Goal: Task Accomplishment & Management: Use online tool/utility

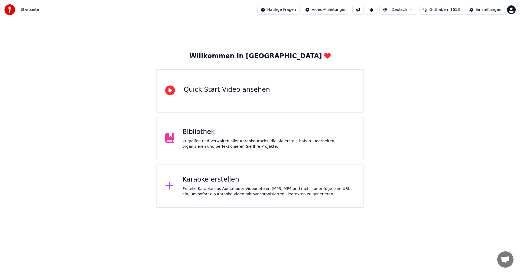
click at [244, 183] on div "Karaoke erstellen" at bounding box center [268, 179] width 172 height 9
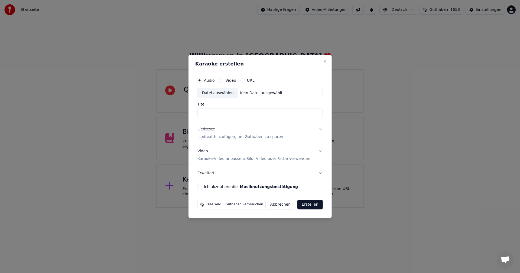
click at [226, 94] on div "Datei auswählen" at bounding box center [218, 93] width 40 height 10
type input "**********"
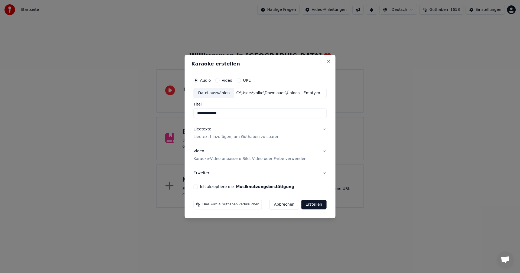
click at [246, 139] on p "Liedtext hinzufügen, um Guthaben zu sparen" at bounding box center [237, 137] width 86 height 5
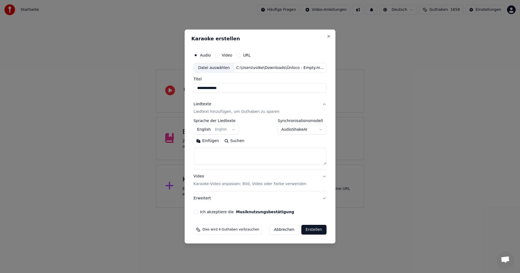
click at [237, 140] on button "Suchen" at bounding box center [233, 141] width 25 height 9
type textarea "**********"
click at [198, 212] on button "Ich akzeptiere die Musiknutzungsbestätigung" at bounding box center [196, 212] width 4 height 4
click at [309, 231] on button "Erstellen" at bounding box center [313, 230] width 25 height 10
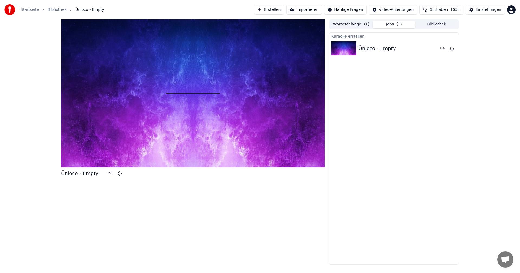
click at [284, 8] on button "Erstellen" at bounding box center [269, 10] width 30 height 10
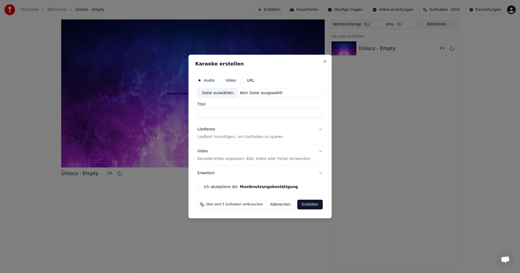
click at [223, 92] on div "Datei auswählen" at bounding box center [218, 93] width 40 height 10
type input "**********"
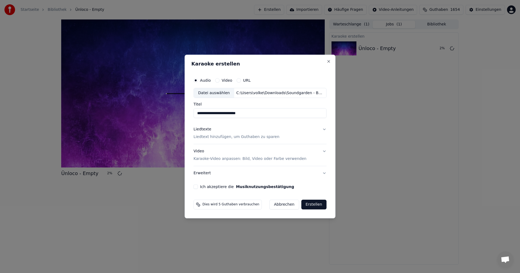
click at [207, 131] on div "Liedtexte" at bounding box center [203, 129] width 18 height 5
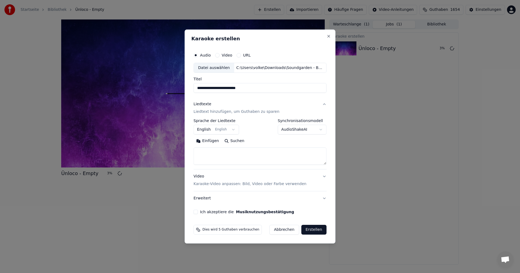
click at [236, 140] on button "Suchen" at bounding box center [233, 141] width 25 height 9
click at [198, 212] on button "Ich akzeptiere die Musiknutzungsbestätigung" at bounding box center [196, 212] width 4 height 4
type textarea "**********"
drag, startPoint x: 320, startPoint y: 230, endPoint x: 327, endPoint y: 229, distance: 6.5
click at [320, 230] on button "Erstellen" at bounding box center [313, 230] width 25 height 10
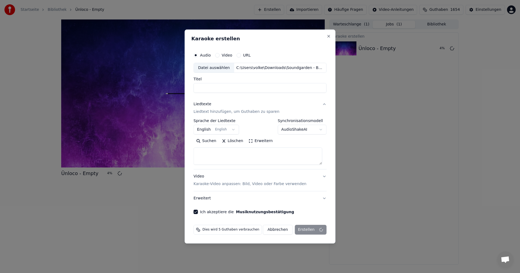
select select
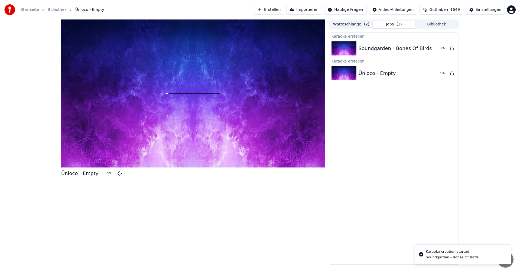
click at [284, 12] on button "Erstellen" at bounding box center [269, 10] width 30 height 10
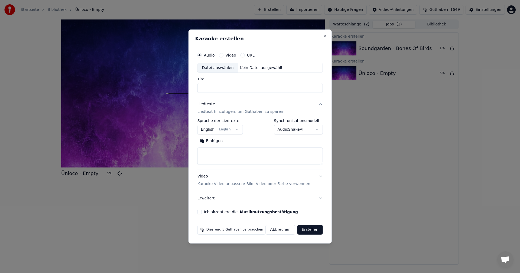
click at [213, 70] on div "Datei auswählen" at bounding box center [218, 68] width 40 height 10
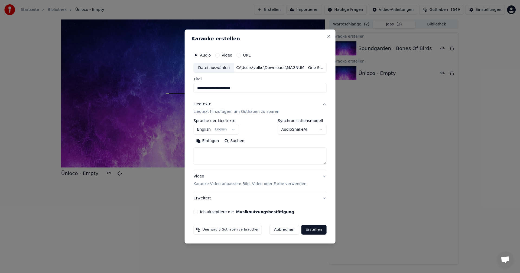
click at [261, 88] on input "**********" at bounding box center [260, 88] width 133 height 10
click at [216, 89] on input "**********" at bounding box center [260, 88] width 133 height 10
type input "**********"
click at [240, 141] on button "Suchen" at bounding box center [233, 141] width 25 height 9
type textarea "**********"
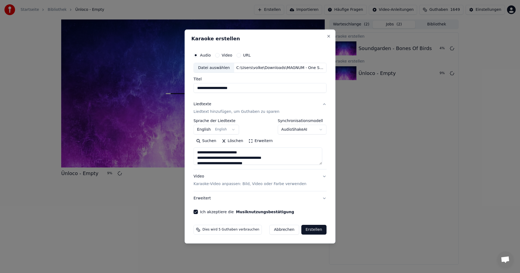
click at [317, 227] on button "Erstellen" at bounding box center [313, 230] width 25 height 10
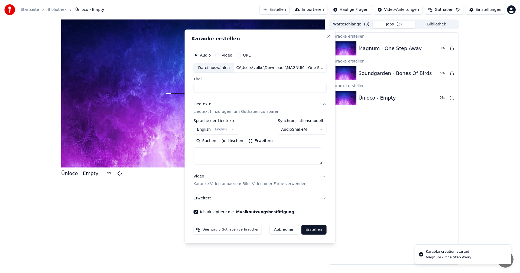
select select
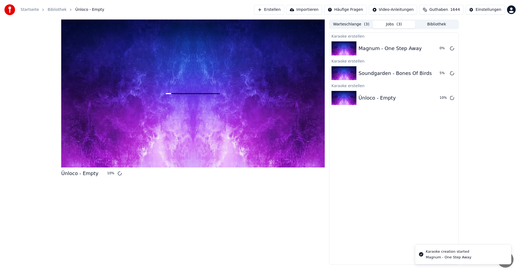
click at [284, 11] on button "Erstellen" at bounding box center [269, 10] width 30 height 10
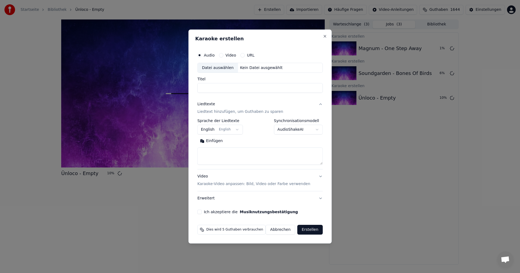
click at [217, 71] on div "Datei auswählen" at bounding box center [218, 68] width 40 height 10
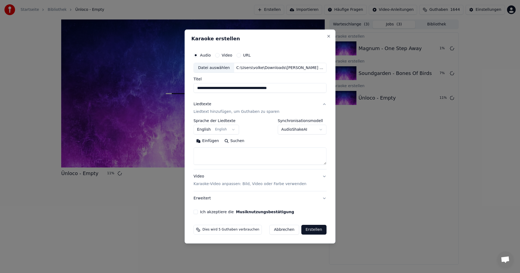
click at [232, 90] on input "**********" at bounding box center [260, 88] width 133 height 10
drag, startPoint x: 223, startPoint y: 88, endPoint x: 244, endPoint y: 90, distance: 20.4
click at [244, 90] on input "**********" at bounding box center [260, 88] width 133 height 10
type input "**********"
click at [237, 141] on button "Suchen" at bounding box center [233, 141] width 25 height 9
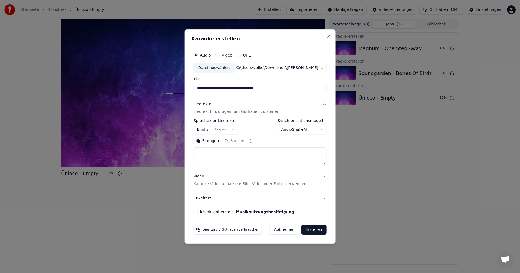
type textarea "**********"
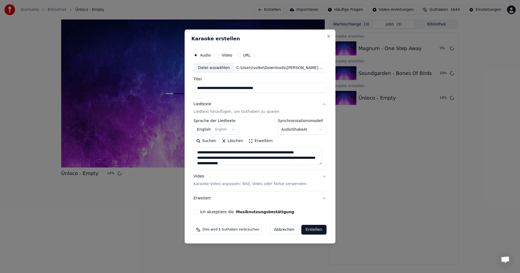
click at [198, 211] on button "Ich akzeptiere die Musiknutzungsbestätigung" at bounding box center [196, 212] width 4 height 4
click at [316, 230] on button "Erstellen" at bounding box center [313, 230] width 25 height 10
select select "**"
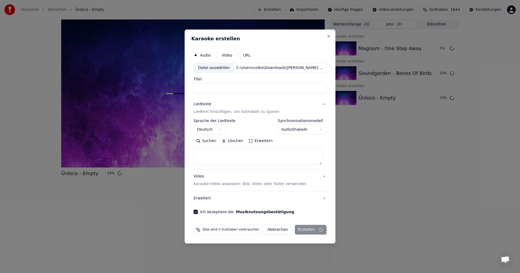
select select
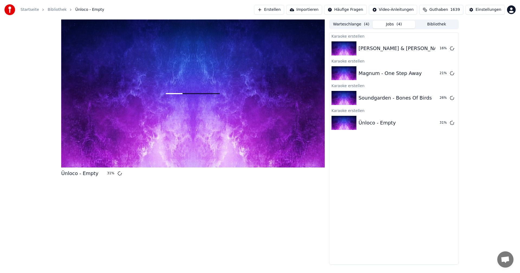
click at [284, 12] on button "Erstellen" at bounding box center [269, 10] width 30 height 10
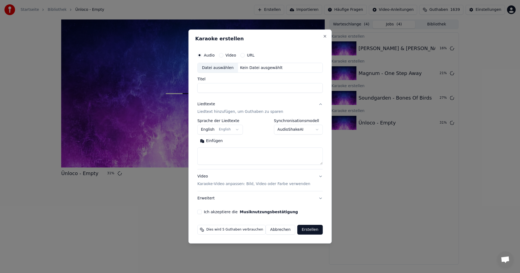
click at [224, 69] on div "Datei auswählen" at bounding box center [218, 68] width 40 height 10
type input "**********"
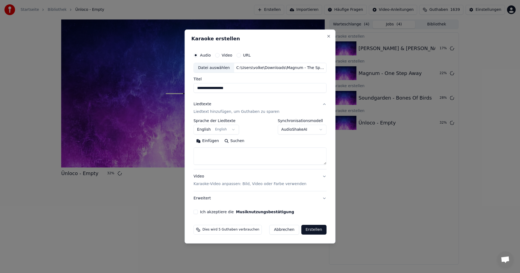
click at [238, 141] on button "Suchen" at bounding box center [233, 141] width 25 height 9
click at [197, 213] on button "Ich akzeptiere die Musiknutzungsbestätigung" at bounding box center [196, 212] width 4 height 4
click at [242, 139] on button "Suchen" at bounding box center [233, 141] width 25 height 9
click at [221, 156] on textarea at bounding box center [260, 156] width 133 height 17
click at [213, 142] on button "Einfügen" at bounding box center [208, 141] width 28 height 9
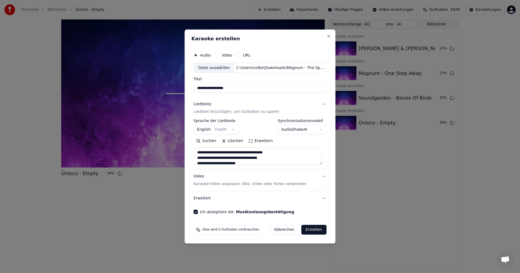
click at [310, 230] on button "Erstellen" at bounding box center [313, 230] width 25 height 10
type textarea "**********"
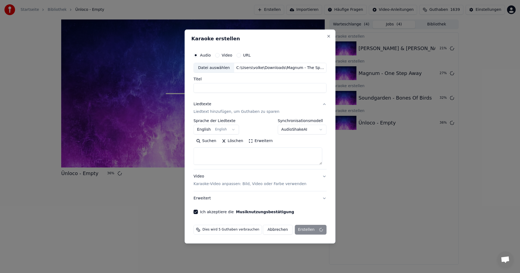
select select
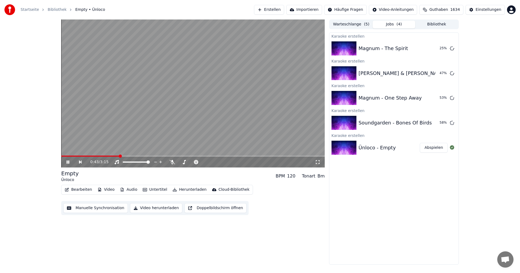
click at [190, 129] on video at bounding box center [192, 93] width 263 height 148
click at [367, 152] on div "Ünloco - Empty Abspielen" at bounding box center [393, 148] width 129 height 18
click at [426, 152] on button "Abspielen" at bounding box center [434, 148] width 28 height 10
click at [155, 188] on button "Untertitel" at bounding box center [155, 190] width 29 height 8
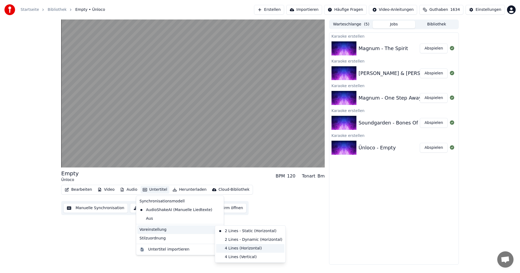
click at [231, 247] on div "4 Lines (Horizontal)" at bounding box center [250, 248] width 68 height 9
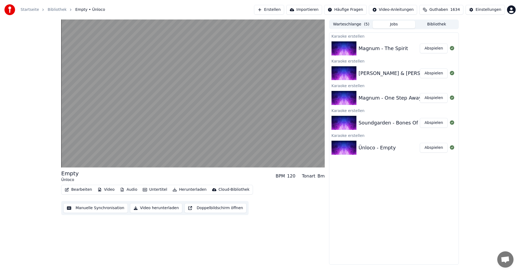
click at [429, 125] on button "Abspielen" at bounding box center [434, 123] width 28 height 10
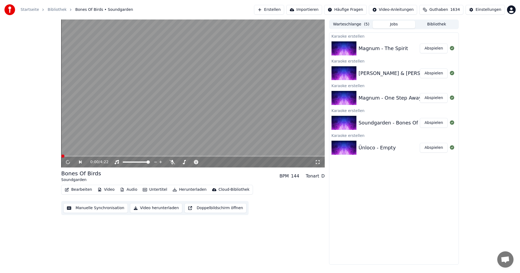
click at [149, 188] on button "Untertitel" at bounding box center [155, 190] width 29 height 8
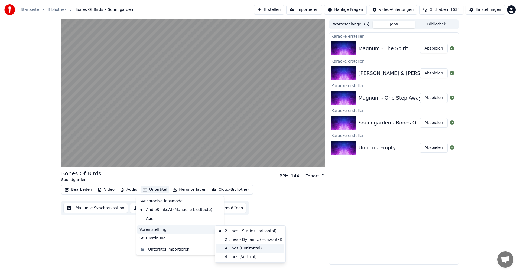
click at [247, 247] on div "4 Lines (Horizontal)" at bounding box center [250, 248] width 68 height 9
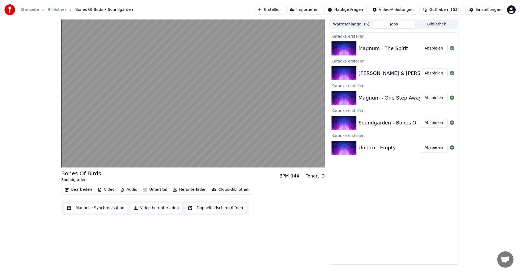
click at [426, 100] on button "Abspielen" at bounding box center [434, 98] width 28 height 10
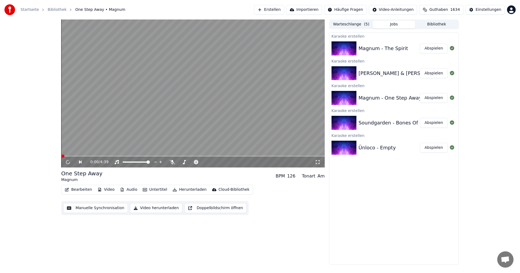
click at [150, 189] on button "Untertitel" at bounding box center [155, 190] width 29 height 8
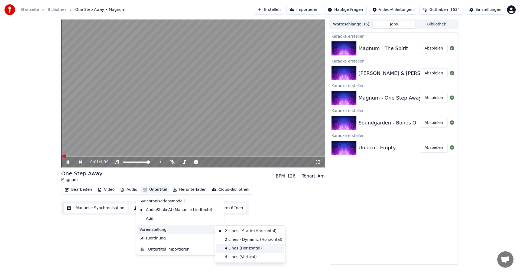
drag, startPoint x: 242, startPoint y: 249, endPoint x: 245, endPoint y: 248, distance: 3.5
click at [242, 249] on div "4 Lines (Horizontal)" at bounding box center [250, 248] width 68 height 9
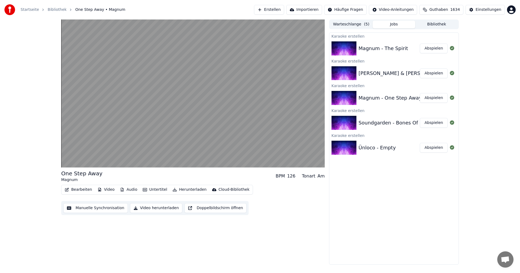
click at [428, 76] on button "Abspielen" at bounding box center [434, 74] width 28 height 10
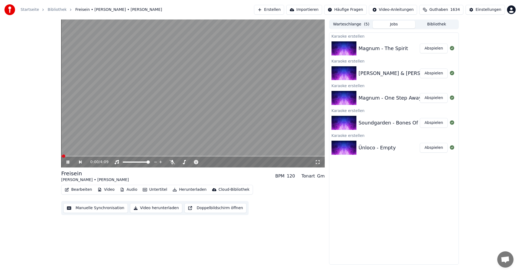
click at [149, 191] on button "Untertitel" at bounding box center [155, 190] width 29 height 8
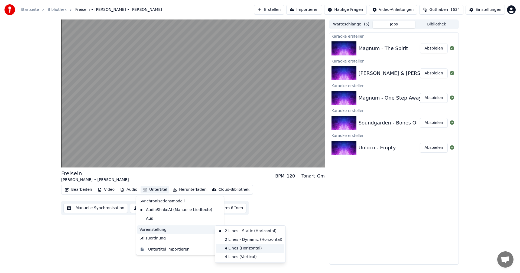
click at [240, 247] on div "4 Lines (Horizontal)" at bounding box center [250, 248] width 68 height 9
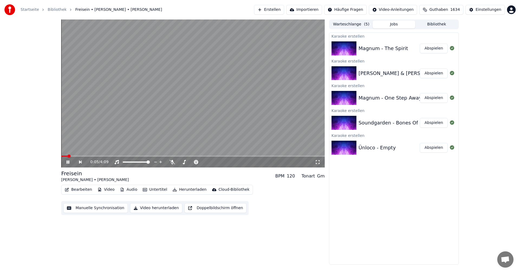
click at [439, 51] on button "Abspielen" at bounding box center [434, 49] width 28 height 10
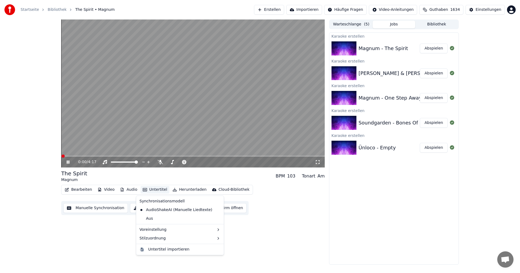
click at [155, 190] on button "Untertitel" at bounding box center [155, 190] width 29 height 8
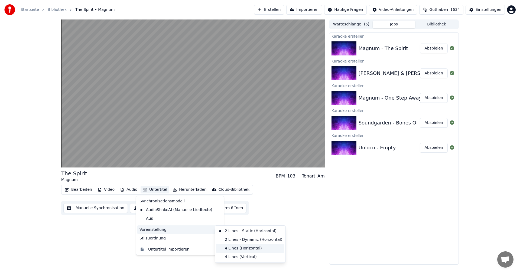
click at [240, 247] on div "4 Lines (Horizontal)" at bounding box center [250, 248] width 68 height 9
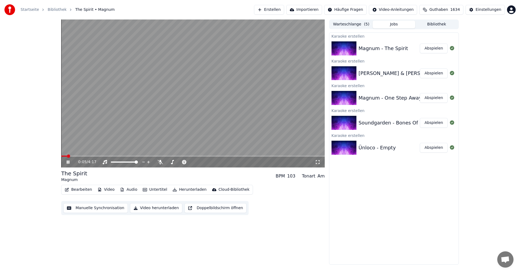
click at [249, 134] on video at bounding box center [192, 93] width 263 height 148
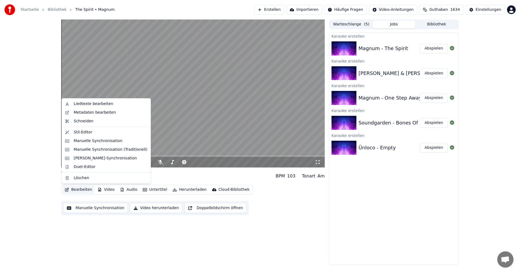
click at [81, 189] on button "Bearbeiten" at bounding box center [79, 190] width 32 height 8
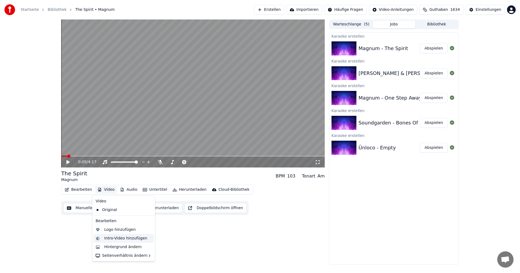
click at [116, 239] on div "Intro-Video hinzufügen" at bounding box center [125, 238] width 43 height 5
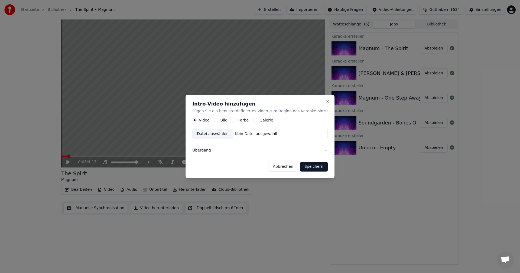
click at [227, 120] on label "Bild" at bounding box center [223, 121] width 7 height 4
click at [218, 120] on button "Bild" at bounding box center [216, 120] width 4 height 4
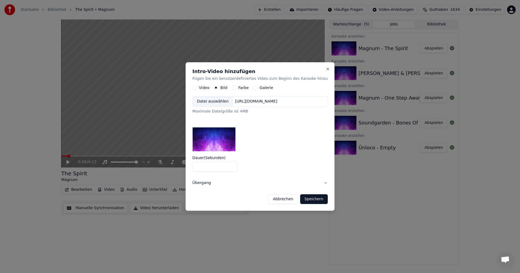
click at [228, 139] on img at bounding box center [213, 139] width 43 height 24
click at [206, 167] on input "*" at bounding box center [214, 167] width 45 height 10
type input "*"
click at [306, 201] on button "Speichern" at bounding box center [314, 199] width 28 height 10
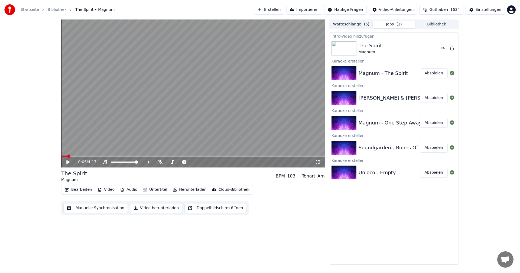
click at [284, 13] on button "Erstellen" at bounding box center [269, 10] width 30 height 10
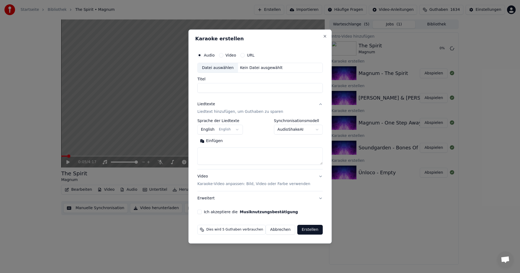
click at [221, 64] on div "Datei auswählen" at bounding box center [218, 68] width 40 height 10
type input "**********"
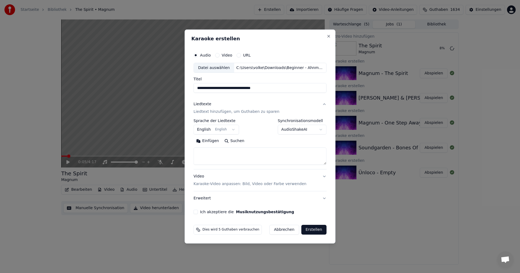
click at [235, 140] on button "Suchen" at bounding box center [233, 141] width 25 height 9
click at [255, 160] on textarea at bounding box center [260, 156] width 133 height 17
paste textarea "**********"
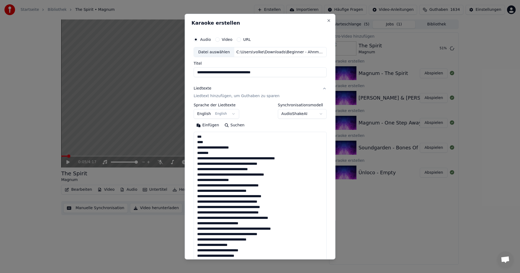
scroll to position [418, 0]
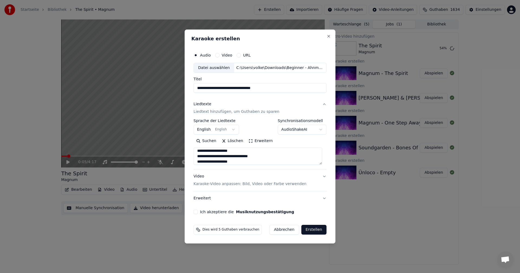
type textarea "**********"
click at [198, 211] on button "Ich akzeptiere die Musiknutzungsbestätigung" at bounding box center [196, 212] width 4 height 4
click at [212, 129] on button "English English" at bounding box center [216, 130] width 45 height 10
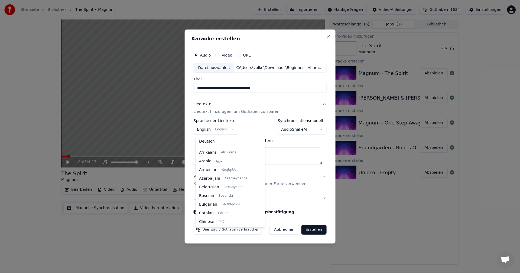
scroll to position [43, 0]
select select "**"
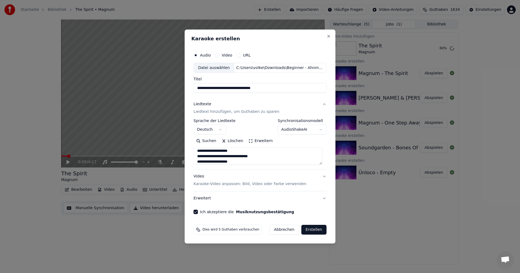
click at [317, 230] on button "Erstellen" at bounding box center [313, 230] width 25 height 10
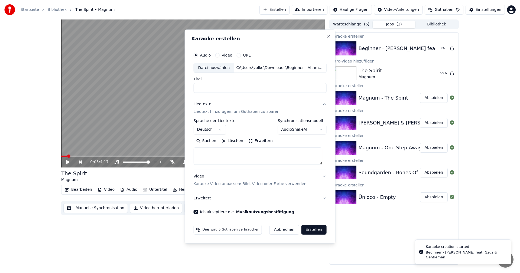
select select
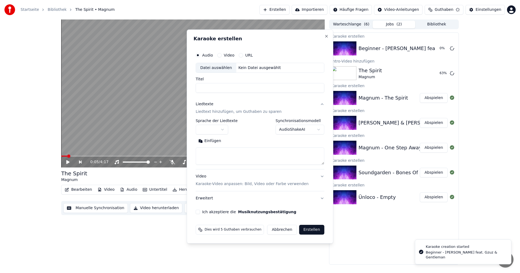
scroll to position [0, 0]
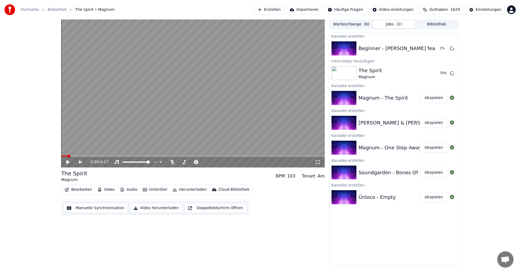
click at [431, 126] on button "Abspielen" at bounding box center [434, 123] width 28 height 10
click at [201, 112] on video at bounding box center [192, 93] width 263 height 148
click at [439, 126] on button "Abspielen" at bounding box center [434, 123] width 28 height 10
click at [254, 93] on video at bounding box center [192, 93] width 263 height 148
click at [432, 73] on button "Abspielen" at bounding box center [434, 74] width 28 height 10
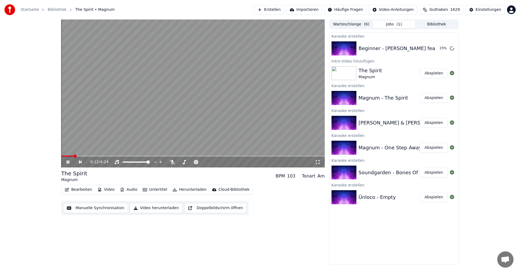
click at [300, 98] on video at bounding box center [192, 93] width 263 height 148
click at [286, 83] on video at bounding box center [192, 93] width 263 height 148
click at [216, 101] on video at bounding box center [192, 93] width 263 height 148
click at [432, 49] on button "Abspielen" at bounding box center [434, 49] width 28 height 10
click at [161, 189] on button "Untertitel" at bounding box center [155, 190] width 29 height 8
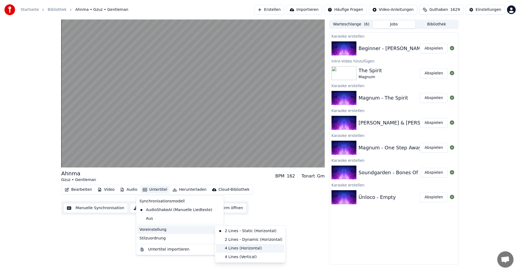
click at [234, 249] on div "4 Lines (Horizontal)" at bounding box center [250, 248] width 68 height 9
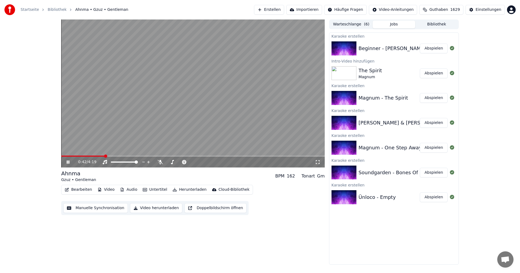
click at [193, 107] on video at bounding box center [192, 93] width 263 height 148
click at [76, 157] on span at bounding box center [82, 156] width 43 height 1
click at [70, 161] on icon at bounding box center [72, 162] width 13 height 4
click at [170, 87] on video at bounding box center [192, 93] width 263 height 148
click at [429, 199] on button "Abspielen" at bounding box center [434, 198] width 28 height 10
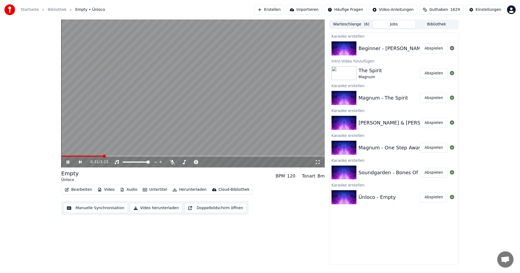
click at [223, 107] on video at bounding box center [192, 93] width 263 height 148
click at [163, 208] on button "Video herunterladen" at bounding box center [156, 208] width 52 height 10
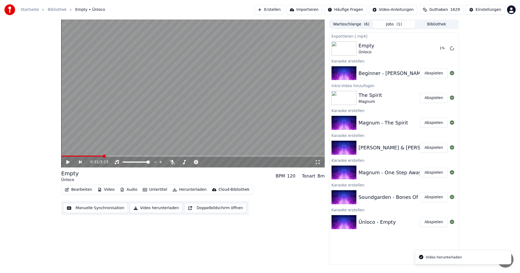
click at [429, 199] on button "Abspielen" at bounding box center [434, 198] width 28 height 10
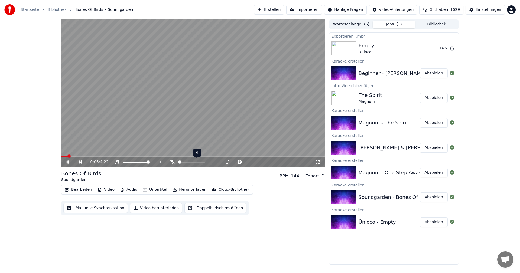
click at [189, 162] on span at bounding box center [191, 162] width 27 height 1
click at [195, 162] on span at bounding box center [191, 162] width 27 height 1
click at [187, 128] on video at bounding box center [192, 93] width 263 height 148
click at [174, 161] on icon at bounding box center [171, 162] width 5 height 4
drag, startPoint x: 159, startPoint y: 210, endPoint x: 202, endPoint y: 201, distance: 43.9
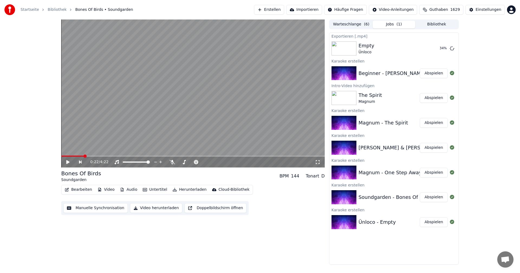
click at [159, 209] on button "Video herunterladen" at bounding box center [156, 208] width 52 height 10
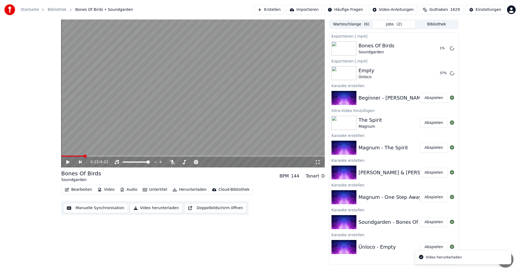
click at [427, 199] on button "Abspielen" at bounding box center [434, 198] width 28 height 10
click at [207, 115] on video at bounding box center [192, 93] width 263 height 148
click at [199, 96] on video at bounding box center [192, 93] width 263 height 148
drag, startPoint x: 151, startPoint y: 210, endPoint x: 195, endPoint y: 214, distance: 44.3
click at [152, 210] on button "Video herunterladen" at bounding box center [156, 208] width 52 height 10
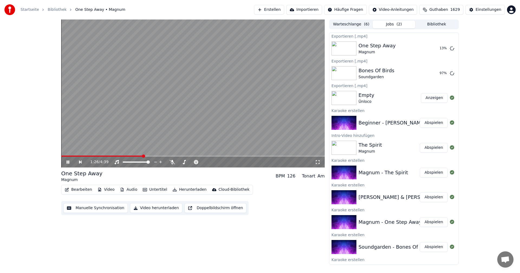
click at [252, 106] on video at bounding box center [192, 93] width 263 height 148
click at [430, 198] on button "Abspielen" at bounding box center [434, 198] width 28 height 10
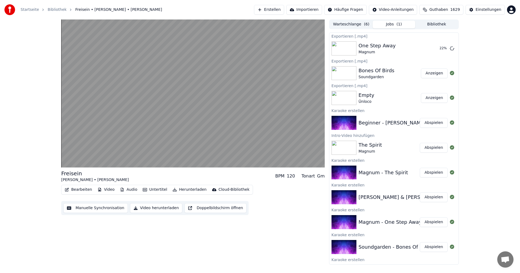
click at [158, 211] on button "Video herunterladen" at bounding box center [156, 208] width 52 height 10
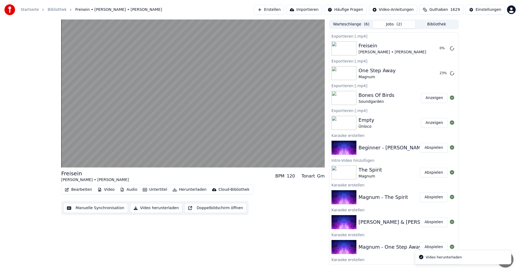
click at [428, 174] on button "Abspielen" at bounding box center [434, 173] width 28 height 10
click at [156, 209] on button "Video herunterladen" at bounding box center [156, 208] width 52 height 10
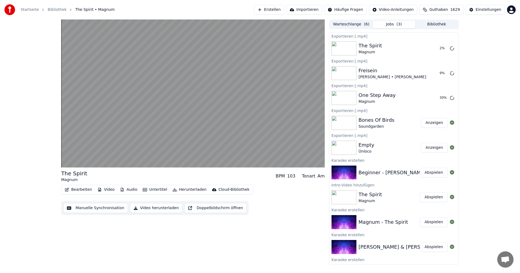
click at [427, 170] on button "Abspielen" at bounding box center [434, 173] width 28 height 10
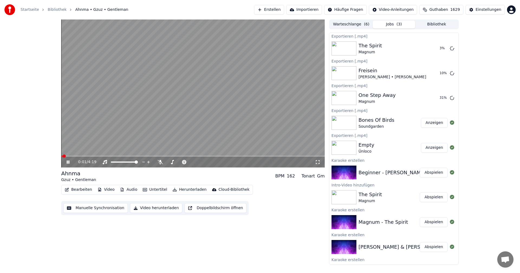
click at [195, 135] on video at bounding box center [192, 93] width 263 height 148
click at [161, 207] on button "Video herunterladen" at bounding box center [156, 208] width 52 height 10
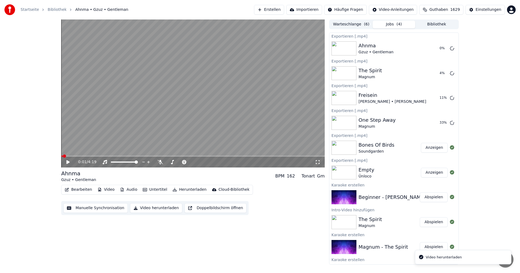
click at [284, 11] on button "Erstellen" at bounding box center [269, 10] width 30 height 10
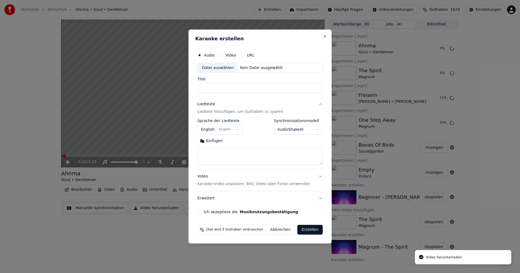
click at [225, 70] on div "Datei auswählen" at bounding box center [218, 68] width 40 height 10
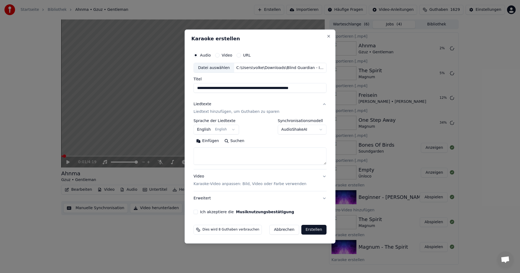
click at [237, 143] on button "Suchen" at bounding box center [233, 141] width 25 height 9
click at [288, 90] on input "**********" at bounding box center [260, 88] width 133 height 10
drag, startPoint x: 285, startPoint y: 90, endPoint x: 374, endPoint y: 91, distance: 89.4
click at [374, 91] on body "Startseite Bibliothek Ahnma • Gzuz • Gentleman Erstellen Importieren Häufige Fr…" at bounding box center [260, 136] width 520 height 273
drag, startPoint x: 319, startPoint y: 89, endPoint x: 285, endPoint y: 87, distance: 33.9
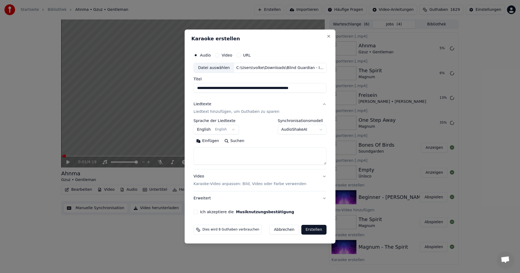
click at [285, 87] on input "**********" at bounding box center [260, 88] width 133 height 10
type input "**********"
click at [240, 140] on button "Suchen" at bounding box center [233, 141] width 25 height 9
type textarea "**********"
click at [198, 211] on button "Ich akzeptiere die Musiknutzungsbestätigung" at bounding box center [196, 212] width 4 height 4
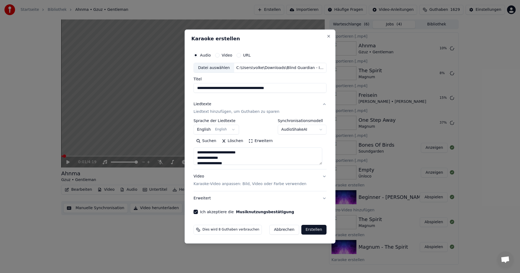
click at [309, 225] on button "Erstellen" at bounding box center [313, 230] width 25 height 10
select select
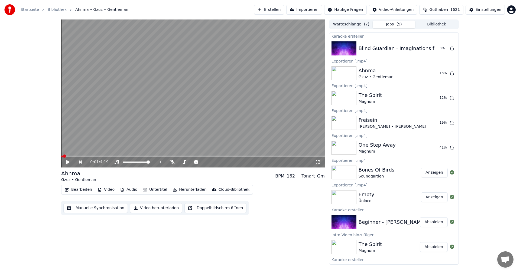
click at [284, 9] on button "Erstellen" at bounding box center [269, 10] width 30 height 10
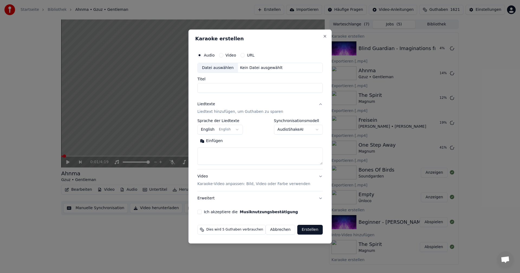
click at [224, 69] on div "Datei auswählen" at bounding box center [218, 68] width 40 height 10
type input "**********"
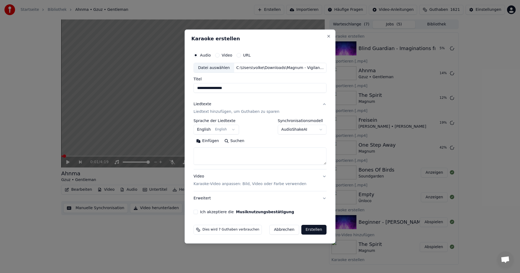
click at [241, 142] on button "Suchen" at bounding box center [233, 141] width 25 height 9
drag, startPoint x: 197, startPoint y: 212, endPoint x: 247, endPoint y: 201, distance: 51.0
click at [197, 212] on button "Ich akzeptiere die Musiknutzungsbestätigung" at bounding box center [196, 212] width 4 height 4
type textarea "**********"
click at [319, 229] on button "Erstellen" at bounding box center [313, 230] width 25 height 10
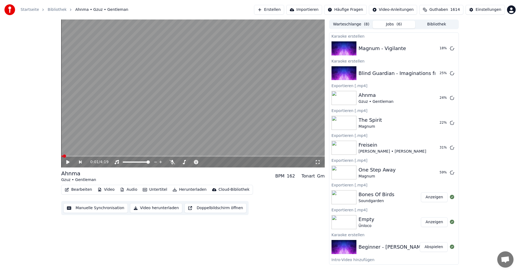
click at [284, 10] on button "Erstellen" at bounding box center [269, 10] width 30 height 10
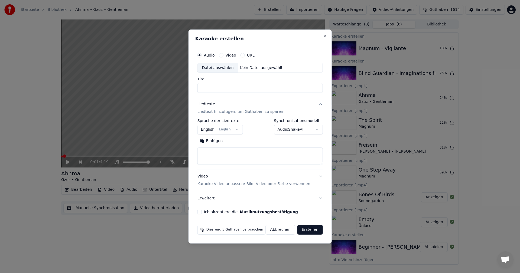
click at [211, 67] on div "Datei auswählen" at bounding box center [218, 68] width 40 height 10
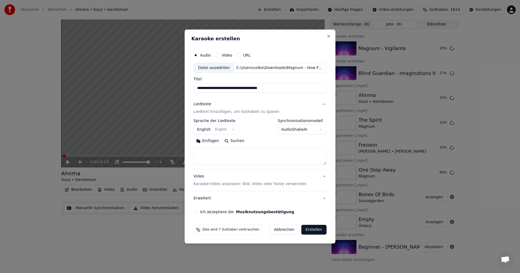
drag, startPoint x: 289, startPoint y: 91, endPoint x: 249, endPoint y: 90, distance: 39.8
click at [249, 90] on input "**********" at bounding box center [260, 88] width 133 height 10
type input "**********"
click at [233, 143] on button "Suchen" at bounding box center [233, 141] width 25 height 9
click at [197, 211] on button "Ich akzeptiere die Musiknutzungsbestätigung" at bounding box center [196, 212] width 4 height 4
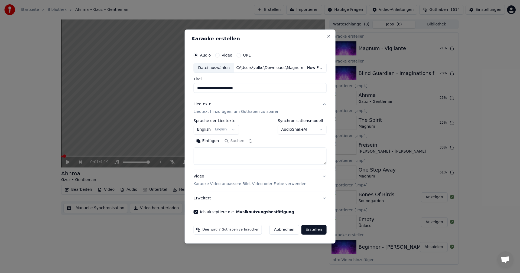
type textarea "**********"
drag, startPoint x: 312, startPoint y: 229, endPoint x: 315, endPoint y: 230, distance: 3.0
click at [313, 229] on button "Erstellen" at bounding box center [313, 230] width 25 height 10
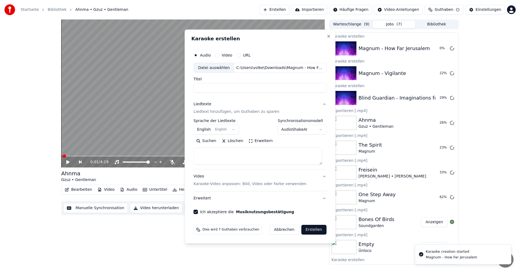
select select
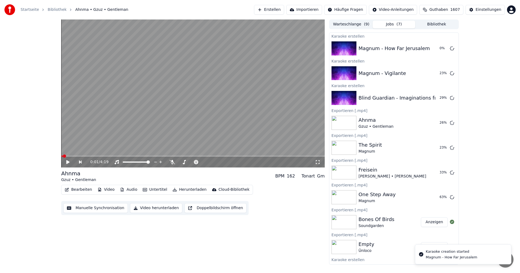
click at [284, 10] on button "Erstellen" at bounding box center [269, 10] width 30 height 10
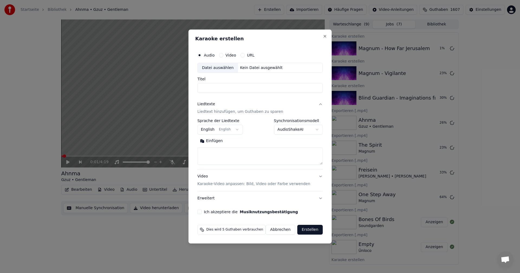
click at [215, 69] on div "Datei auswählen" at bounding box center [218, 68] width 40 height 10
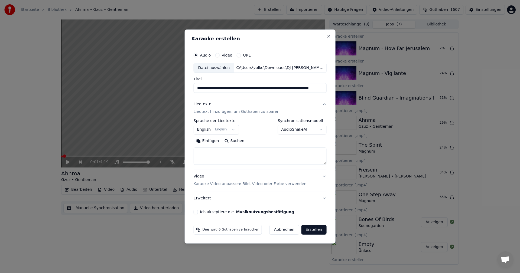
click at [289, 90] on input "**********" at bounding box center [260, 88] width 133 height 10
drag, startPoint x: 255, startPoint y: 89, endPoint x: 382, endPoint y: 89, distance: 126.7
click at [382, 89] on body "Startseite Bibliothek Ahnma • Gzuz • Gentleman Erstellen Importieren Häufige Fr…" at bounding box center [260, 136] width 520 height 273
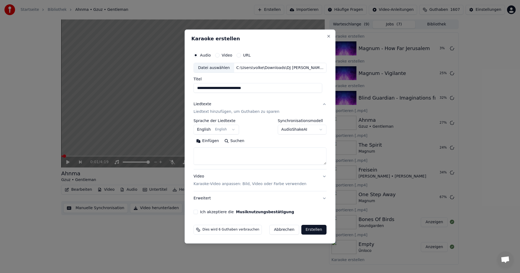
type input "**********"
click at [230, 131] on button "English English" at bounding box center [216, 130] width 45 height 10
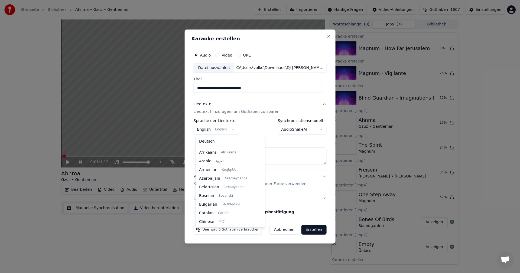
scroll to position [43, 0]
select select "**"
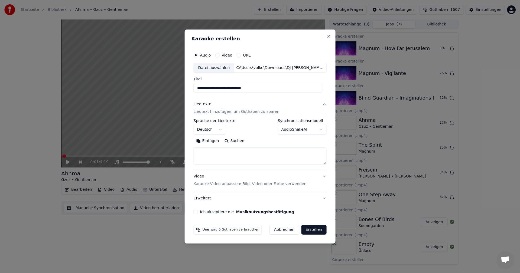
click at [231, 141] on button "Suchen" at bounding box center [233, 141] width 25 height 9
click at [197, 213] on button "Ich akzeptiere die Musiknutzungsbestätigung" at bounding box center [196, 212] width 4 height 4
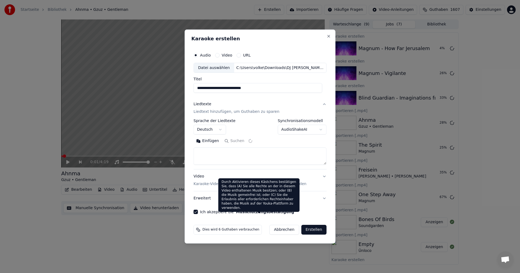
type textarea "**********"
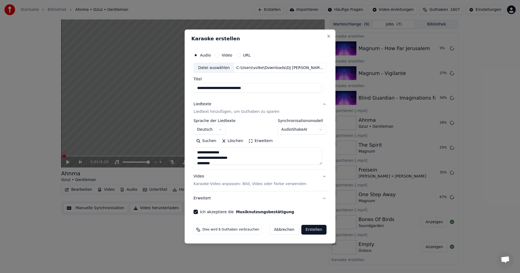
click at [309, 229] on button "Erstellen" at bounding box center [313, 230] width 25 height 10
select select "**"
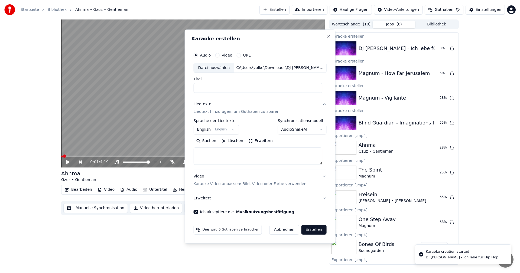
select select
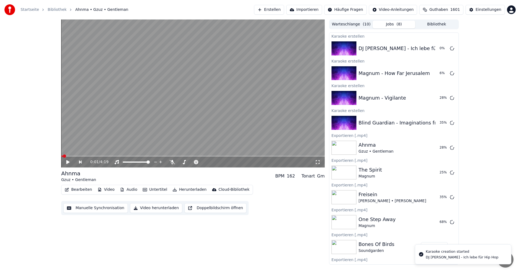
click at [284, 11] on button "Erstellen" at bounding box center [269, 10] width 30 height 10
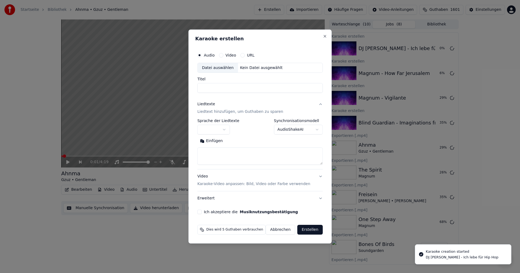
click at [225, 71] on div "Datei auswählen" at bounding box center [218, 68] width 40 height 10
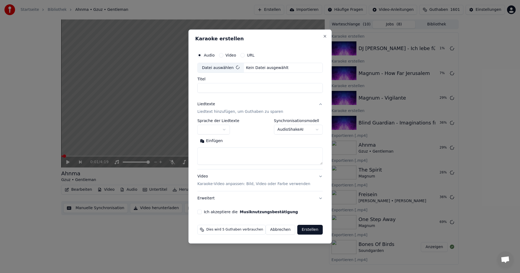
type input "**********"
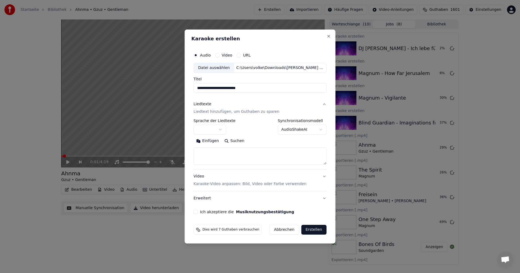
click at [218, 131] on button "button" at bounding box center [210, 130] width 32 height 10
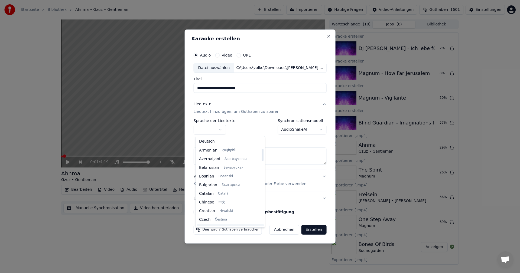
scroll to position [81, 0]
select select "**"
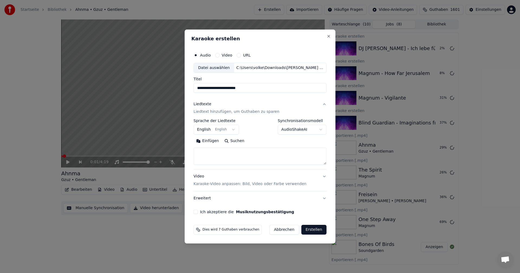
click at [234, 145] on button "Suchen" at bounding box center [233, 141] width 25 height 9
drag, startPoint x: 198, startPoint y: 211, endPoint x: 202, endPoint y: 211, distance: 4.1
click at [198, 211] on button "Ich akzeptiere die Musiknutzungsbestätigung" at bounding box center [196, 212] width 4 height 4
type textarea "**********"
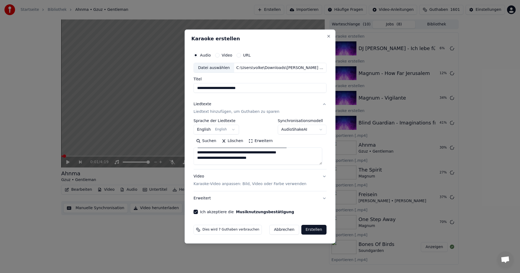
drag, startPoint x: 316, startPoint y: 228, endPoint x: 316, endPoint y: 215, distance: 13.3
click at [316, 228] on button "Erstellen" at bounding box center [313, 230] width 25 height 10
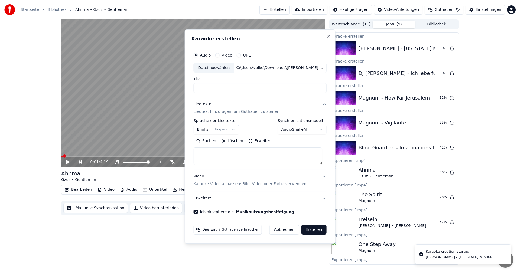
select select
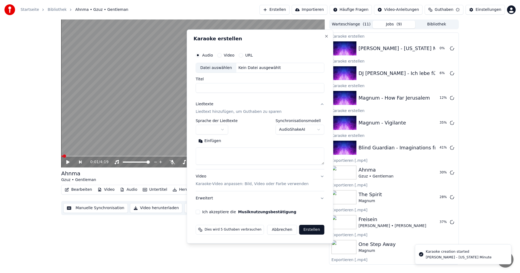
scroll to position [0, 0]
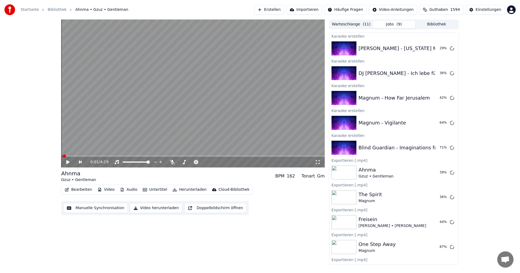
click at [433, 23] on button "Bibliothek" at bounding box center [436, 25] width 43 height 8
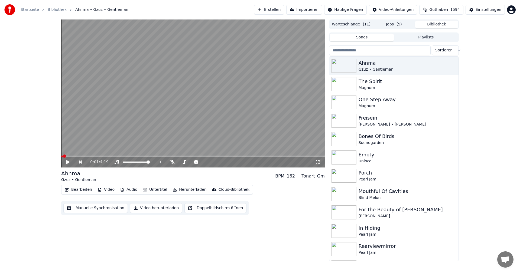
click at [368, 174] on div "Porch" at bounding box center [407, 173] width 98 height 8
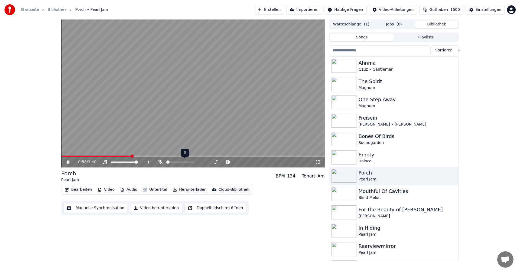
click at [183, 163] on span at bounding box center [179, 162] width 27 height 1
click at [181, 162] on span at bounding box center [180, 162] width 3 height 3
click at [160, 161] on icon at bounding box center [160, 162] width 3 height 4
click at [126, 155] on video at bounding box center [192, 93] width 263 height 148
click at [131, 155] on video at bounding box center [192, 93] width 263 height 148
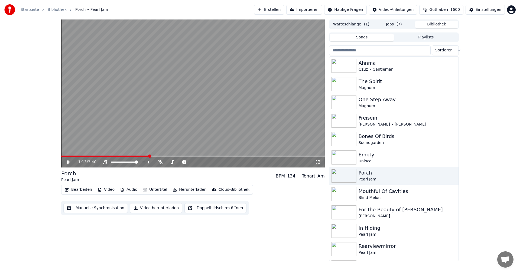
click at [131, 156] on span at bounding box center [105, 156] width 88 height 1
click at [118, 157] on span at bounding box center [99, 156] width 77 height 1
click at [114, 157] on span at bounding box center [90, 156] width 59 height 1
click at [70, 162] on icon at bounding box center [72, 162] width 13 height 4
click at [146, 207] on button "Video herunterladen" at bounding box center [156, 208] width 52 height 10
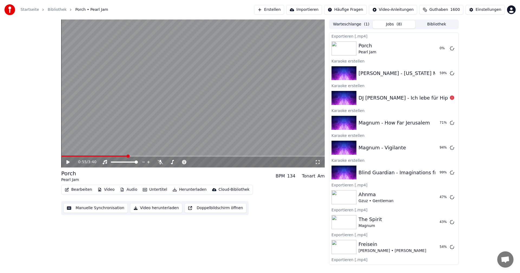
click at [438, 25] on button "Bibliothek" at bounding box center [436, 25] width 43 height 8
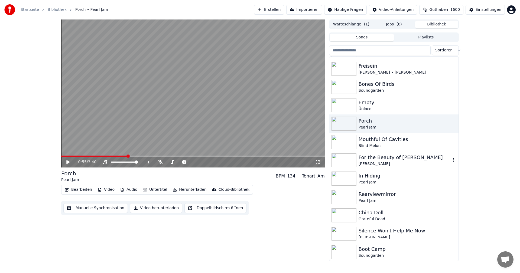
scroll to position [106, 0]
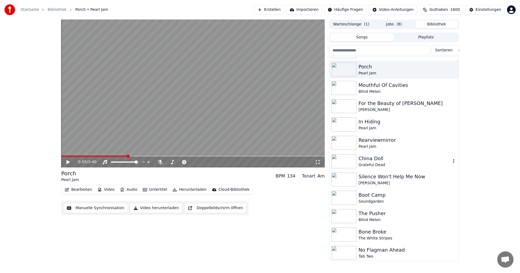
click at [387, 162] on div "China Doll" at bounding box center [404, 159] width 92 height 8
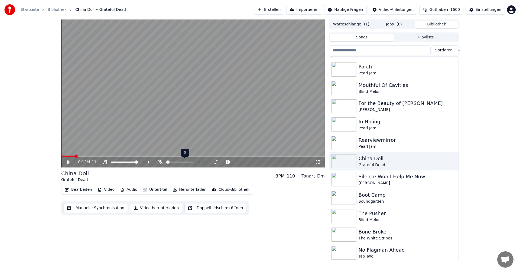
click at [182, 161] on div at bounding box center [185, 161] width 44 height 5
click at [182, 162] on span at bounding box center [179, 162] width 27 height 1
click at [182, 140] on video at bounding box center [192, 93] width 263 height 148
click at [160, 162] on icon at bounding box center [160, 162] width 3 height 4
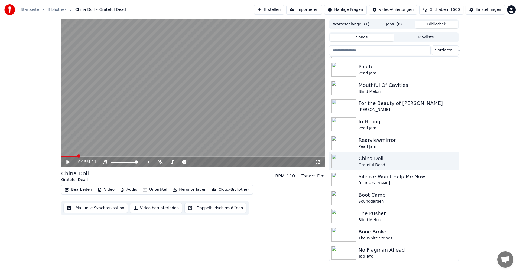
click at [192, 127] on video at bounding box center [192, 93] width 263 height 148
click at [69, 160] on icon at bounding box center [72, 162] width 13 height 4
click at [363, 141] on div "Rearviewmirror" at bounding box center [404, 140] width 92 height 8
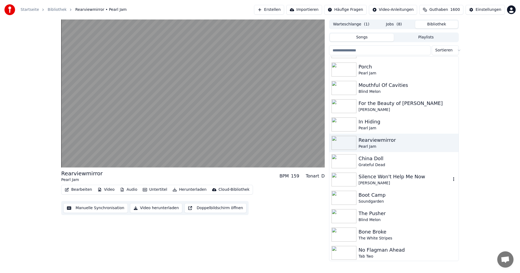
click at [391, 177] on div "Silence Won't Help Me Now" at bounding box center [404, 177] width 92 height 8
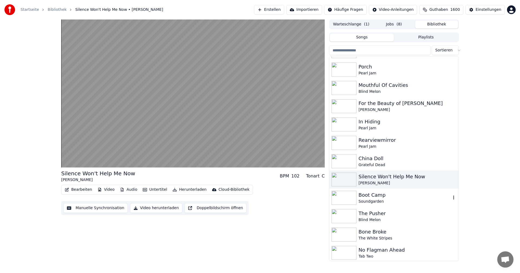
click at [387, 199] on div "Soundgarden" at bounding box center [404, 201] width 92 height 5
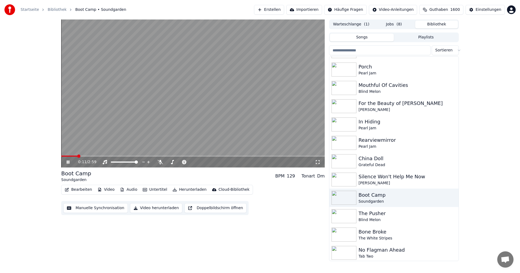
click at [94, 156] on span at bounding box center [192, 156] width 263 height 1
click at [135, 156] on span at bounding box center [192, 156] width 263 height 1
click at [161, 163] on icon at bounding box center [160, 162] width 5 height 4
click at [161, 162] on icon at bounding box center [160, 162] width 3 height 4
click at [208, 115] on video at bounding box center [192, 93] width 263 height 148
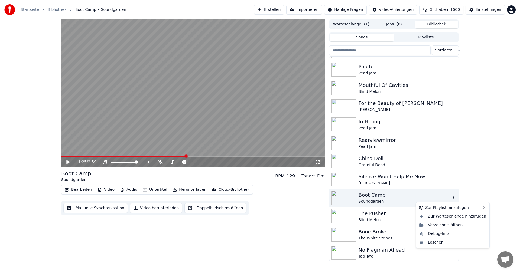
click at [451, 199] on icon "button" at bounding box center [453, 197] width 5 height 4
click at [390, 213] on div "The Pusher" at bounding box center [404, 214] width 92 height 8
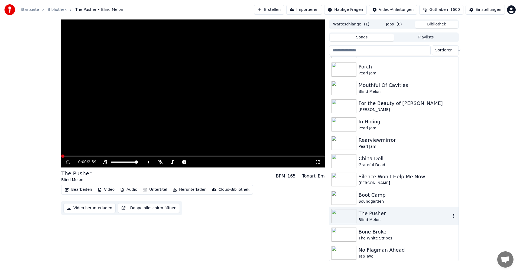
drag, startPoint x: 370, startPoint y: 220, endPoint x: 374, endPoint y: 225, distance: 5.6
click at [370, 220] on div "Blind Melon" at bounding box center [404, 219] width 92 height 5
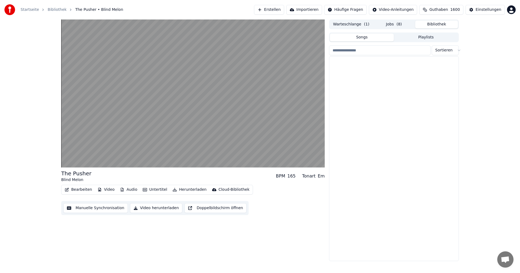
scroll to position [513, 0]
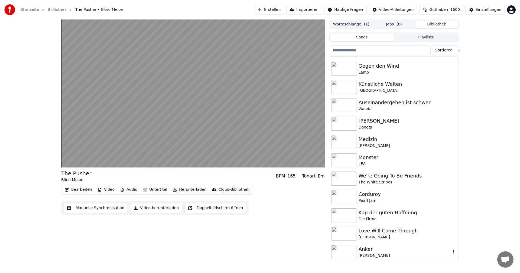
click at [380, 249] on div "Anker" at bounding box center [404, 250] width 92 height 8
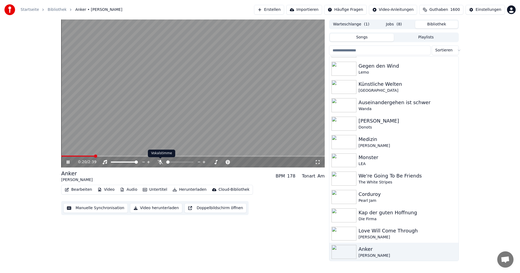
click at [162, 162] on icon at bounding box center [160, 162] width 5 height 4
click at [174, 115] on video at bounding box center [192, 93] width 263 height 148
click at [61, 155] on span at bounding box center [62, 156] width 3 height 3
click at [67, 162] on icon at bounding box center [67, 162] width 3 height 4
click at [68, 164] on icon at bounding box center [68, 162] width 3 height 3
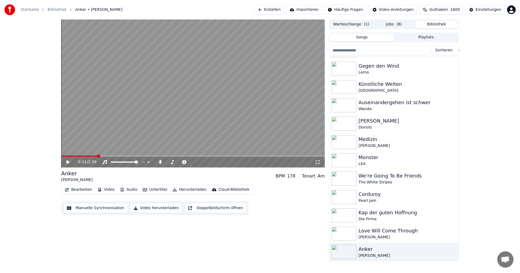
click at [366, 25] on span "( 1 )" at bounding box center [366, 24] width 5 height 5
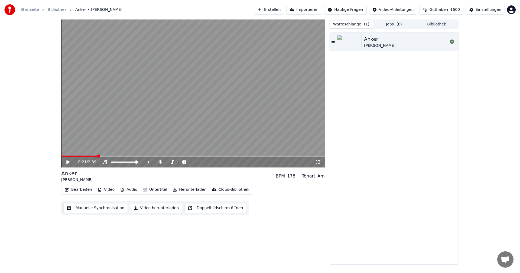
click at [389, 26] on button "Jobs ( 8 )" at bounding box center [394, 25] width 43 height 8
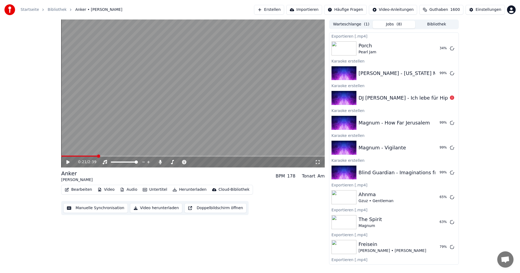
click at [412, 98] on div "DJ [PERSON_NAME] - Ich lebe für Hip Hop" at bounding box center [408, 98] width 101 height 8
click at [410, 99] on div "DJ [PERSON_NAME] - Ich lebe für Hip Hop" at bounding box center [408, 98] width 101 height 8
click at [357, 99] on div at bounding box center [344, 98] width 27 height 14
click at [450, 99] on icon at bounding box center [452, 98] width 4 height 4
click at [412, 97] on div "DJ [PERSON_NAME] - Ich lebe für Hip Hop" at bounding box center [408, 98] width 101 height 8
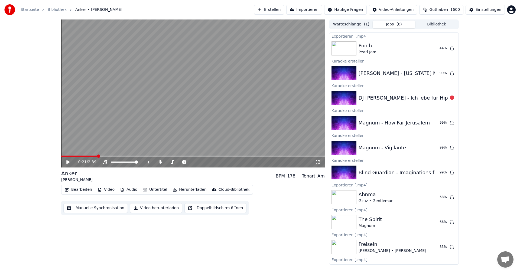
click at [412, 97] on div "DJ [PERSON_NAME] - Ich lebe für Hip Hop" at bounding box center [408, 98] width 101 height 8
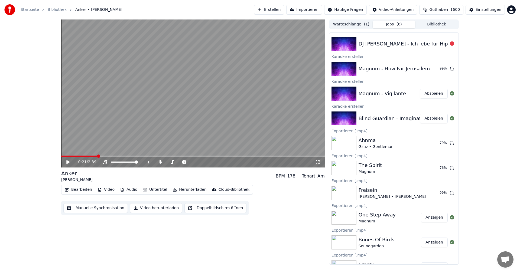
click at [433, 120] on button "Abspielen" at bounding box center [434, 119] width 28 height 10
click at [157, 190] on button "Untertitel" at bounding box center [155, 190] width 29 height 8
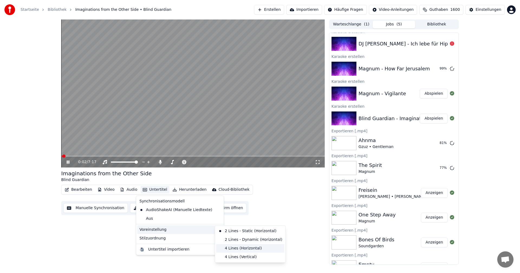
click at [237, 249] on div "4 Lines (Horizontal)" at bounding box center [250, 248] width 68 height 9
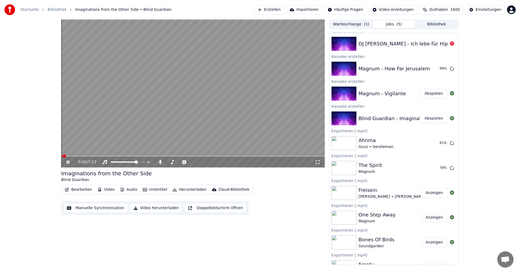
click at [193, 110] on video at bounding box center [192, 93] width 263 height 148
click at [488, 11] on div "Einstellungen" at bounding box center [488, 9] width 26 height 5
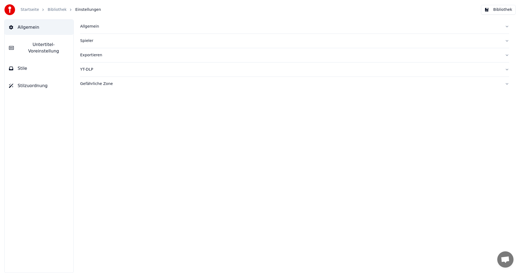
click at [91, 30] on button "Allgemein" at bounding box center [294, 26] width 429 height 14
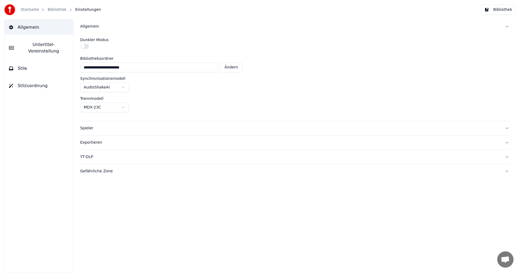
click at [60, 45] on span "Untertitel-Voreinstellung" at bounding box center [43, 47] width 51 height 13
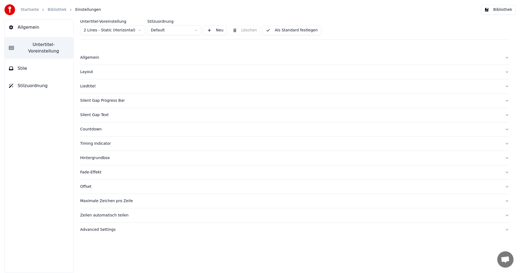
click at [125, 31] on html "Startseite Bibliothek Einstellungen Bibliothek Allgemein Untertitel-Voreinstell…" at bounding box center [260, 136] width 520 height 273
click at [283, 28] on button "Als Standard festlegen" at bounding box center [291, 30] width 59 height 10
click at [280, 31] on button "Fertig" at bounding box center [275, 30] width 27 height 10
click at [35, 9] on link "Startseite" at bounding box center [30, 9] width 18 height 5
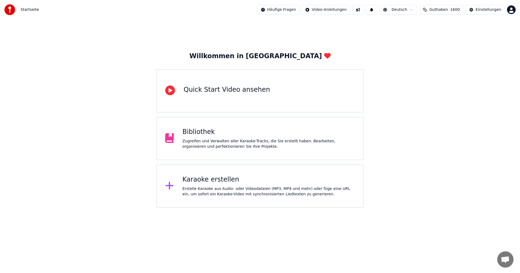
click at [241, 129] on div "Bibliothek" at bounding box center [268, 132] width 172 height 9
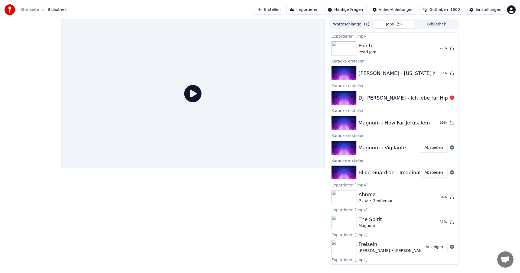
click at [432, 147] on button "Abspielen" at bounding box center [434, 148] width 28 height 10
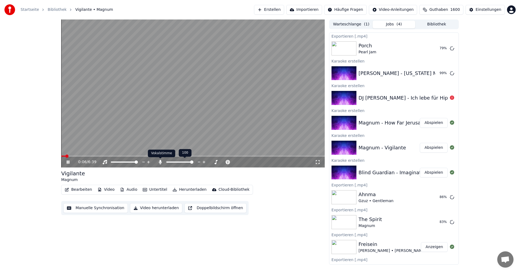
click at [159, 164] on icon at bounding box center [160, 162] width 5 height 4
click at [198, 123] on video at bounding box center [192, 93] width 263 height 148
click at [220, 141] on video at bounding box center [192, 93] width 263 height 148
click at [257, 112] on video at bounding box center [192, 93] width 263 height 148
click at [154, 209] on button "Video herunterladen" at bounding box center [156, 208] width 52 height 10
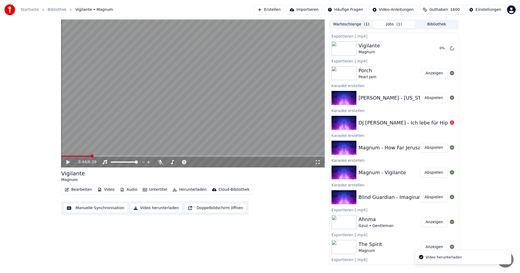
click at [429, 148] on button "Abspielen" at bounding box center [434, 148] width 28 height 10
click at [248, 124] on video at bounding box center [192, 93] width 263 height 148
click at [156, 209] on button "Video herunterladen" at bounding box center [156, 208] width 52 height 10
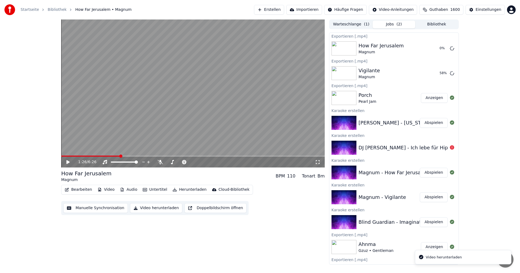
click at [429, 221] on button "Abspielen" at bounding box center [434, 222] width 28 height 10
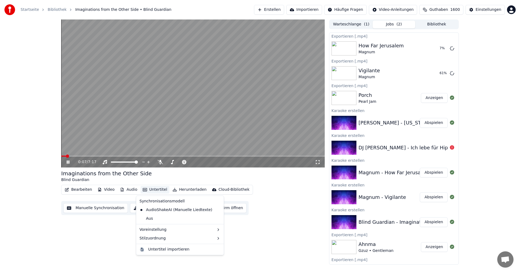
click at [150, 191] on button "Untertitel" at bounding box center [155, 190] width 29 height 8
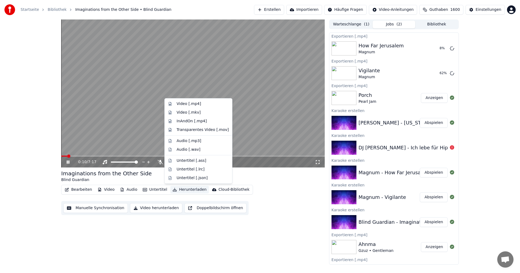
click at [266, 130] on video at bounding box center [192, 93] width 263 height 148
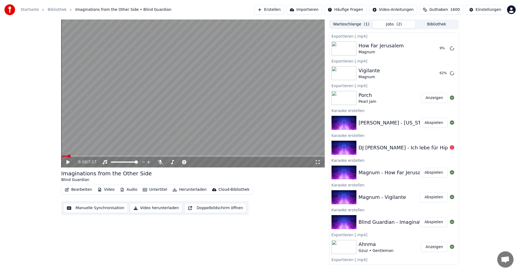
click at [226, 132] on video at bounding box center [192, 93] width 263 height 148
click at [160, 163] on icon at bounding box center [160, 162] width 5 height 4
click at [160, 161] on icon at bounding box center [160, 162] width 3 height 4
click at [187, 123] on video at bounding box center [192, 93] width 263 height 148
click at [156, 208] on button "Video herunterladen" at bounding box center [156, 208] width 52 height 10
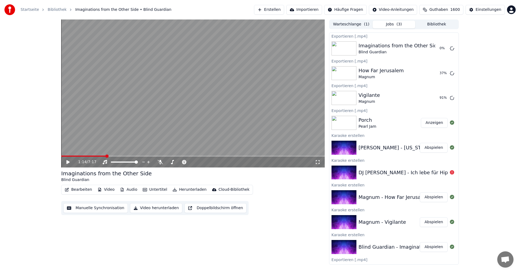
click at [436, 148] on button "Abspielen" at bounding box center [434, 148] width 28 height 10
click at [162, 161] on icon at bounding box center [160, 162] width 5 height 4
click at [161, 163] on icon at bounding box center [160, 162] width 5 height 4
click at [162, 162] on icon at bounding box center [160, 162] width 5 height 4
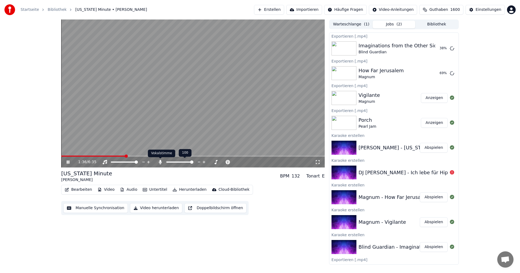
click at [160, 162] on icon at bounding box center [160, 162] width 3 height 4
click at [151, 207] on button "Video herunterladen" at bounding box center [156, 208] width 52 height 10
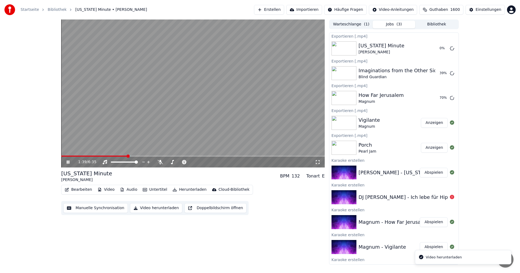
click at [195, 111] on video at bounding box center [192, 93] width 263 height 148
click at [397, 199] on div "DJ [PERSON_NAME] - Ich lebe für Hip Hop" at bounding box center [408, 198] width 101 height 8
click at [393, 197] on div "DJ [PERSON_NAME] - Ich lebe für Hip Hop" at bounding box center [408, 198] width 101 height 8
click at [284, 8] on button "Erstellen" at bounding box center [269, 10] width 30 height 10
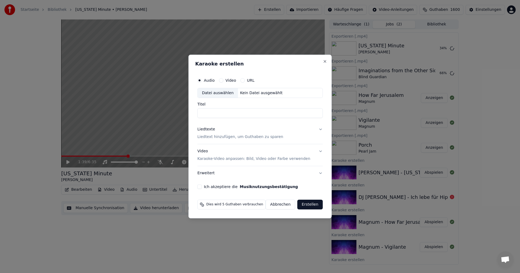
click at [220, 93] on div "Datei auswählen" at bounding box center [218, 93] width 40 height 10
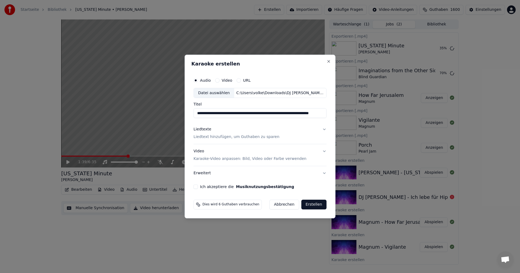
scroll to position [0, 16]
drag, startPoint x: 255, startPoint y: 114, endPoint x: 323, endPoint y: 114, distance: 67.7
click at [321, 114] on input "**********" at bounding box center [258, 114] width 129 height 10
type input "**********"
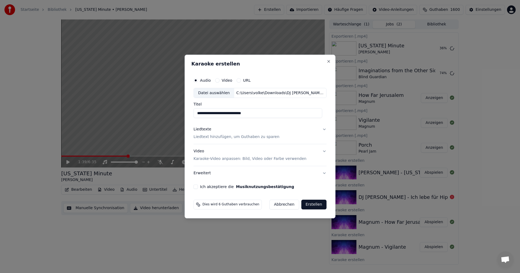
click at [197, 187] on button "Ich akzeptiere die Musiknutzungsbestätigung" at bounding box center [196, 187] width 4 height 4
click at [222, 138] on p "Liedtext hinzufügen, um Guthaben zu sparen" at bounding box center [237, 137] width 86 height 5
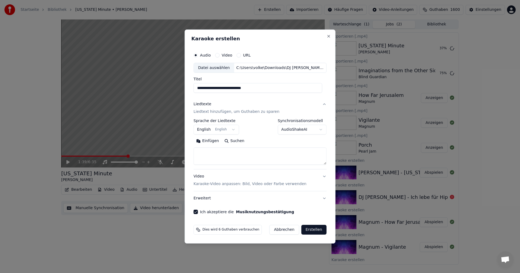
click at [229, 129] on button "English English" at bounding box center [216, 130] width 45 height 10
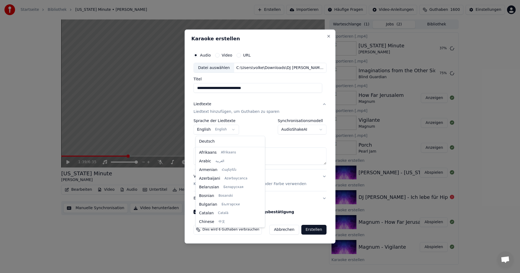
scroll to position [43, 0]
select select "**"
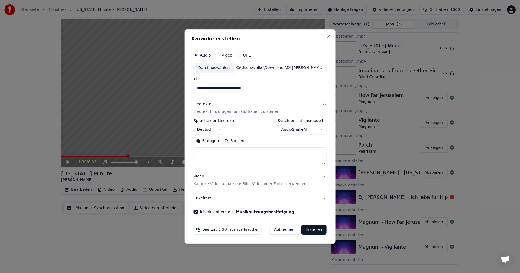
click at [249, 154] on textarea at bounding box center [260, 156] width 133 height 17
paste textarea "**********"
type textarea "**********"
click at [224, 129] on button "Deutsch" at bounding box center [210, 130] width 32 height 10
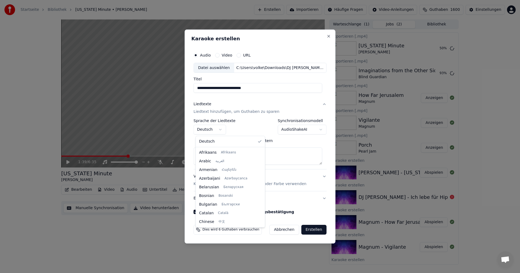
click at [224, 129] on body "Startseite Bibliothek [US_STATE] Minute • [PERSON_NAME] Erstellen Importieren H…" at bounding box center [260, 136] width 520 height 273
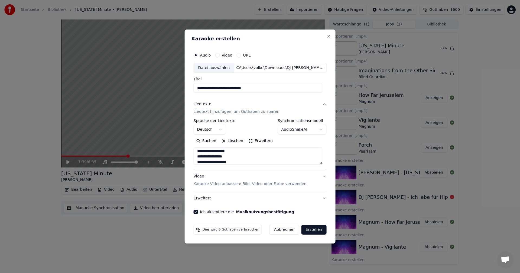
drag, startPoint x: 316, startPoint y: 229, endPoint x: 320, endPoint y: 223, distance: 7.2
click at [315, 228] on button "Erstellen" at bounding box center [313, 230] width 25 height 10
select select "**"
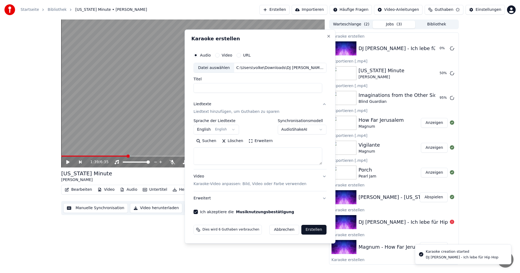
select select
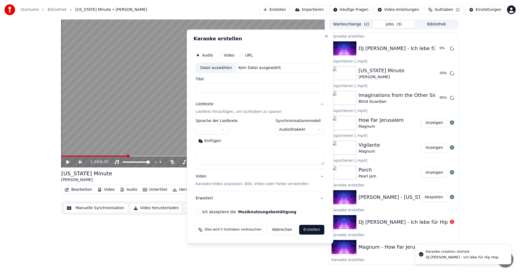
scroll to position [0, 0]
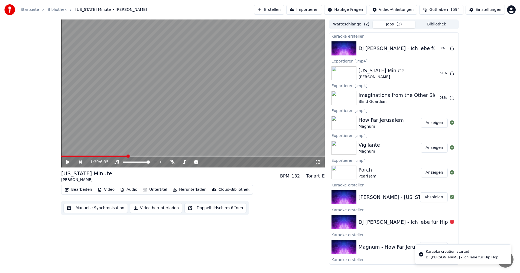
click at [284, 11] on button "Erstellen" at bounding box center [269, 10] width 30 height 10
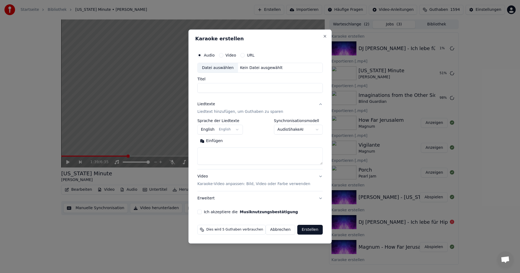
click at [219, 68] on div "Datei auswählen" at bounding box center [218, 68] width 40 height 10
type input "**********"
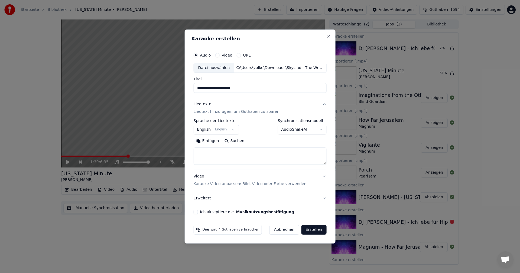
click at [232, 142] on button "Suchen" at bounding box center [233, 141] width 25 height 9
click at [196, 211] on button "Ich akzeptiere die Musiknutzungsbestätigung" at bounding box center [196, 212] width 4 height 4
type textarea "**********"
click at [316, 231] on button "Erstellen" at bounding box center [313, 230] width 25 height 10
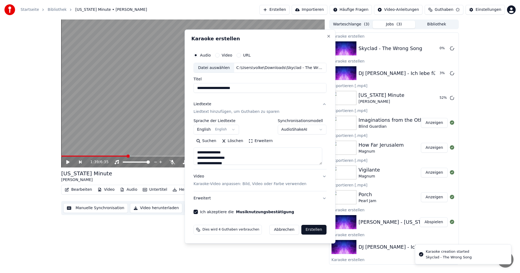
select select
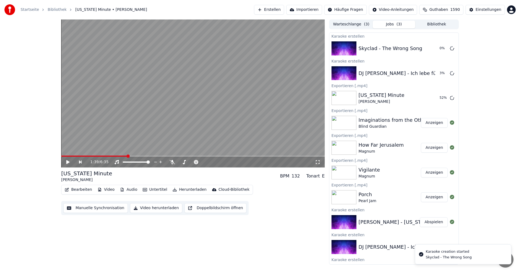
click at [283, 9] on button "Erstellen" at bounding box center [269, 10] width 30 height 10
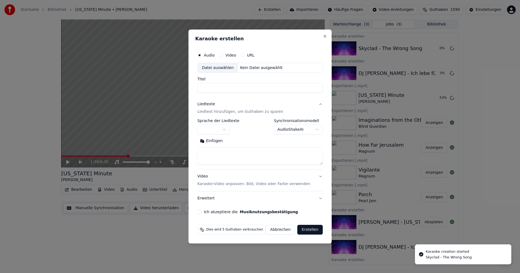
click at [223, 67] on div "Datei auswählen" at bounding box center [218, 68] width 40 height 10
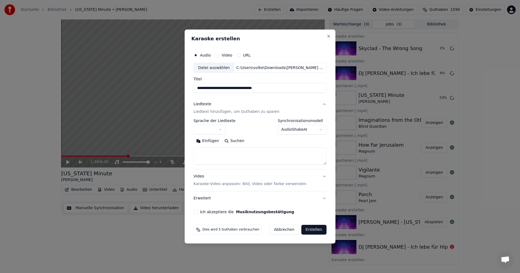
type input "**********"
click at [198, 213] on button "Ich akzeptiere die Musiknutzungsbestätigung" at bounding box center [196, 212] width 4 height 4
click at [235, 144] on button "Suchen" at bounding box center [233, 141] width 25 height 9
type textarea "**********"
click at [223, 128] on button "button" at bounding box center [210, 130] width 32 height 10
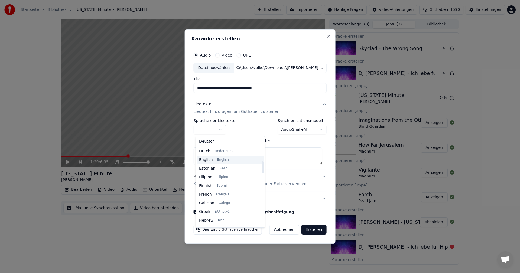
scroll to position [81, 0]
select select "**"
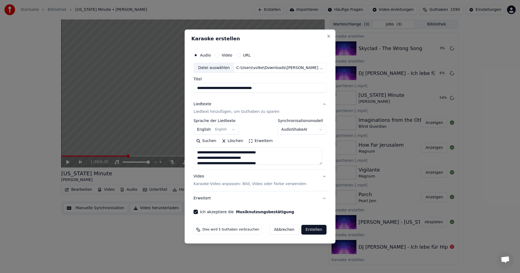
click at [312, 229] on button "Erstellen" at bounding box center [313, 230] width 25 height 10
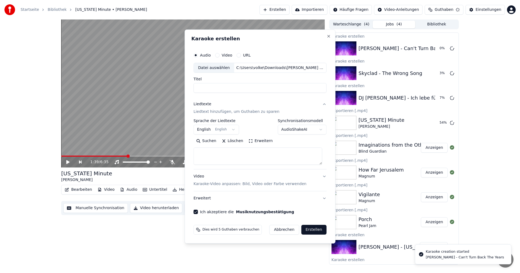
select select
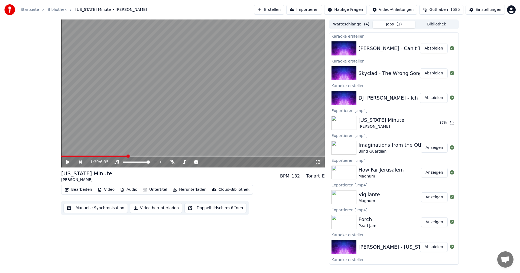
click at [428, 99] on button "Abspielen" at bounding box center [434, 98] width 28 height 10
click at [66, 162] on icon at bounding box center [72, 162] width 12 height 4
click at [82, 191] on button "Bearbeiten" at bounding box center [79, 190] width 32 height 8
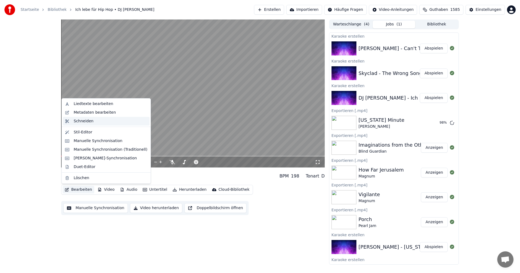
click at [86, 122] on div "Schneiden" at bounding box center [84, 121] width 20 height 5
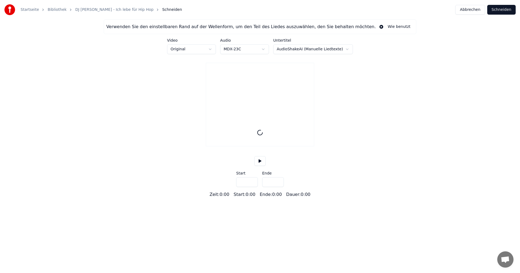
type input "*****"
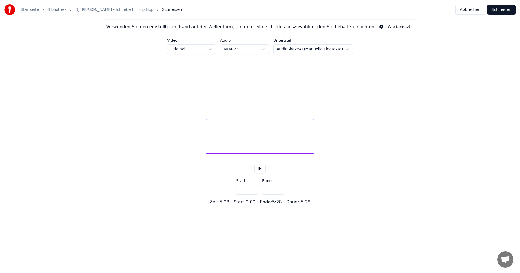
click at [206, 150] on div at bounding box center [260, 136] width 108 height 35
click at [219, 150] on div at bounding box center [220, 136] width 2 height 34
click at [259, 174] on button at bounding box center [259, 169] width 11 height 10
click at [260, 174] on button at bounding box center [259, 169] width 11 height 10
click at [216, 148] on div at bounding box center [217, 136] width 2 height 34
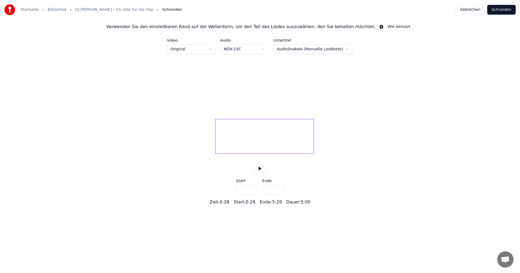
click at [259, 173] on button at bounding box center [259, 169] width 11 height 10
click at [258, 174] on button at bounding box center [259, 169] width 11 height 10
click at [218, 154] on div at bounding box center [266, 136] width 96 height 35
click at [259, 174] on button at bounding box center [259, 169] width 11 height 10
click at [260, 174] on button at bounding box center [259, 169] width 11 height 10
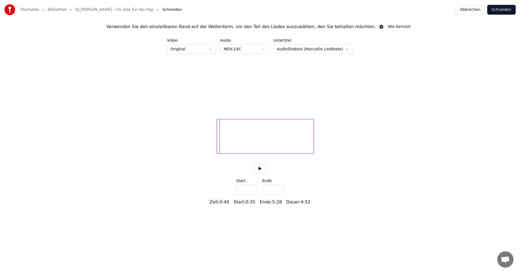
click at [217, 152] on div at bounding box center [218, 136] width 2 height 34
type input "****"
click at [501, 10] on button "Schneiden" at bounding box center [501, 10] width 28 height 10
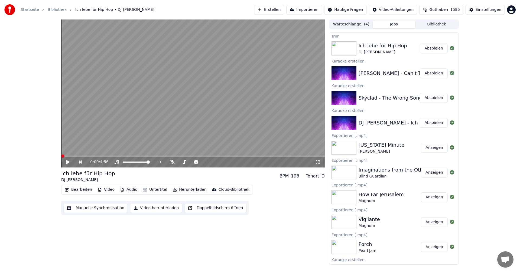
click at [151, 119] on video at bounding box center [192, 93] width 263 height 148
click at [252, 98] on video at bounding box center [192, 93] width 263 height 148
click at [270, 106] on video at bounding box center [192, 93] width 263 height 148
click at [243, 117] on video at bounding box center [192, 93] width 263 height 148
click at [149, 211] on button "Video herunterladen" at bounding box center [156, 208] width 52 height 10
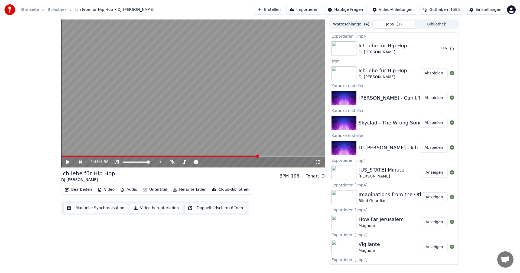
click at [427, 97] on button "Abspielen" at bounding box center [434, 98] width 28 height 10
click at [158, 162] on icon at bounding box center [160, 162] width 5 height 4
drag, startPoint x: 159, startPoint y: 162, endPoint x: 163, endPoint y: 161, distance: 4.1
click at [159, 161] on icon at bounding box center [160, 162] width 3 height 4
click at [161, 162] on icon at bounding box center [160, 162] width 5 height 4
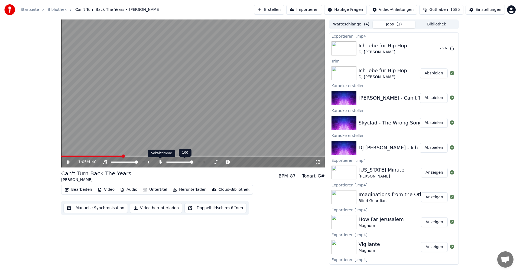
click at [161, 162] on icon at bounding box center [160, 162] width 3 height 4
click at [159, 163] on icon at bounding box center [160, 162] width 5 height 4
click at [176, 129] on video at bounding box center [192, 93] width 263 height 148
click at [149, 208] on button "Video herunterladen" at bounding box center [156, 208] width 52 height 10
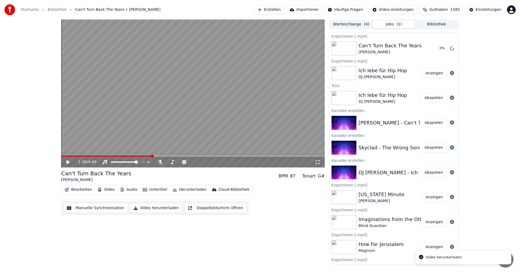
click at [429, 149] on button "Abspielen" at bounding box center [434, 148] width 28 height 10
click at [266, 94] on video at bounding box center [192, 93] width 263 height 148
click at [227, 116] on video at bounding box center [192, 93] width 263 height 148
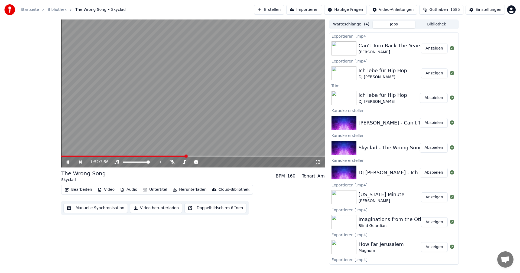
click at [254, 119] on video at bounding box center [192, 93] width 263 height 148
